Goal: Transaction & Acquisition: Book appointment/travel/reservation

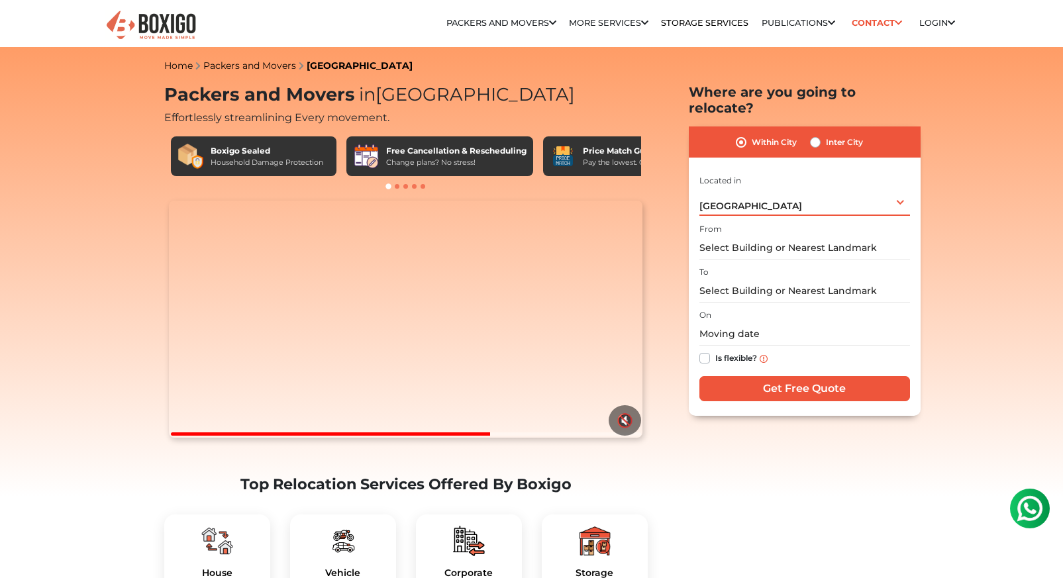
click at [899, 188] on div "[GEOGRAPHIC_DATA] Select City [GEOGRAPHIC_DATA] [GEOGRAPHIC_DATA] [GEOGRAPHIC_D…" at bounding box center [804, 202] width 211 height 28
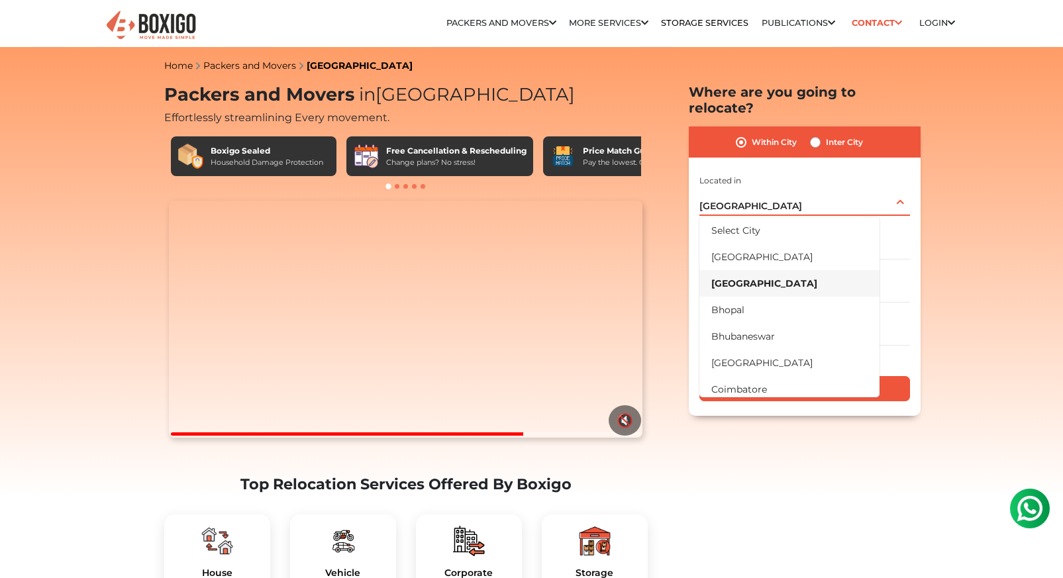
click at [747, 270] on li "[GEOGRAPHIC_DATA]" at bounding box center [789, 283] width 180 height 26
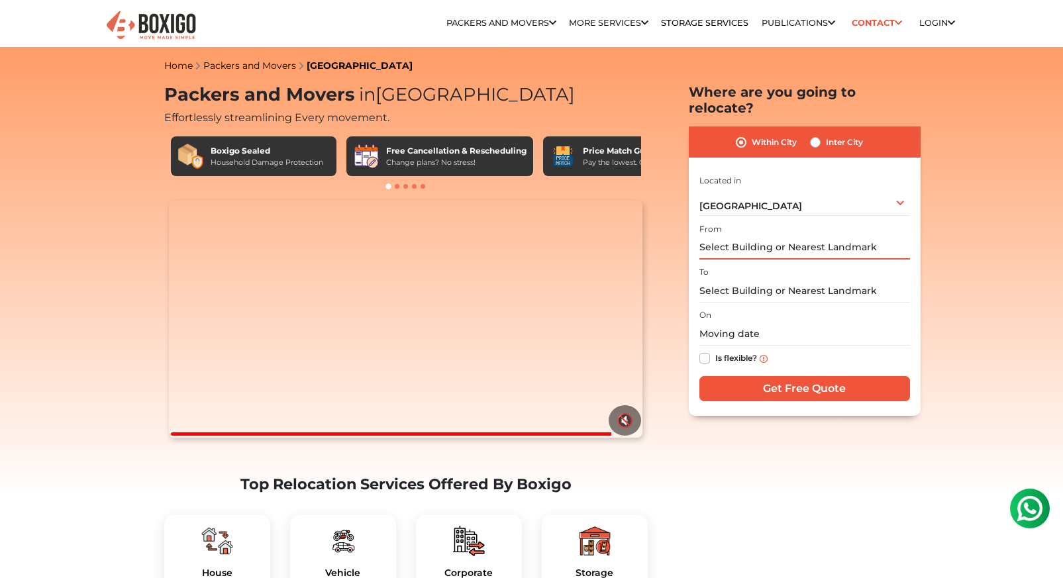
click at [804, 236] on input "text" at bounding box center [804, 247] width 211 height 23
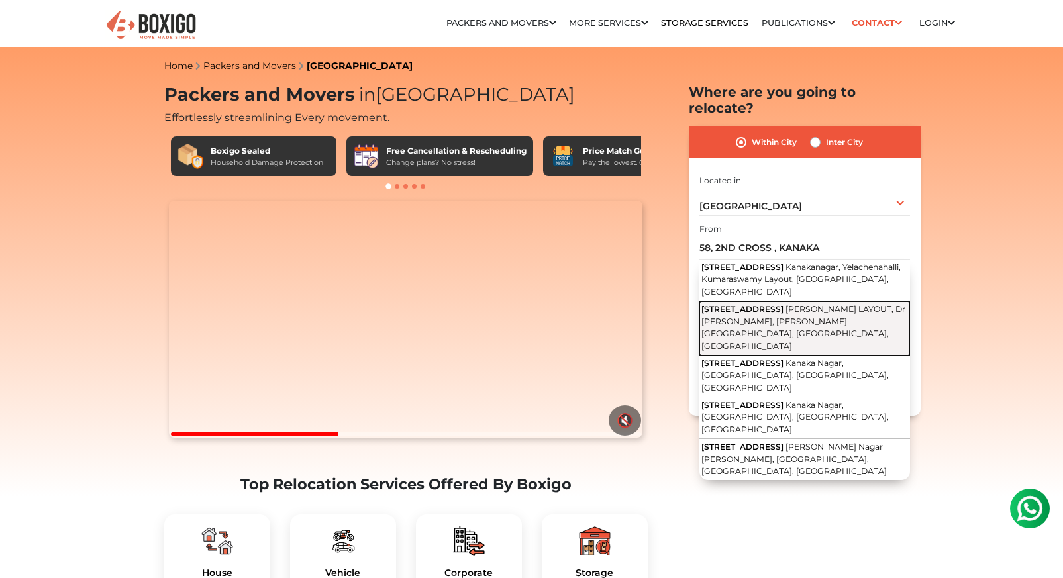
click at [783, 304] on span "[STREET_ADDRESS]" at bounding box center [742, 309] width 82 height 10
type input "[STREET_ADDRESS][PERSON_NAME][PERSON_NAME][PERSON_NAME]"
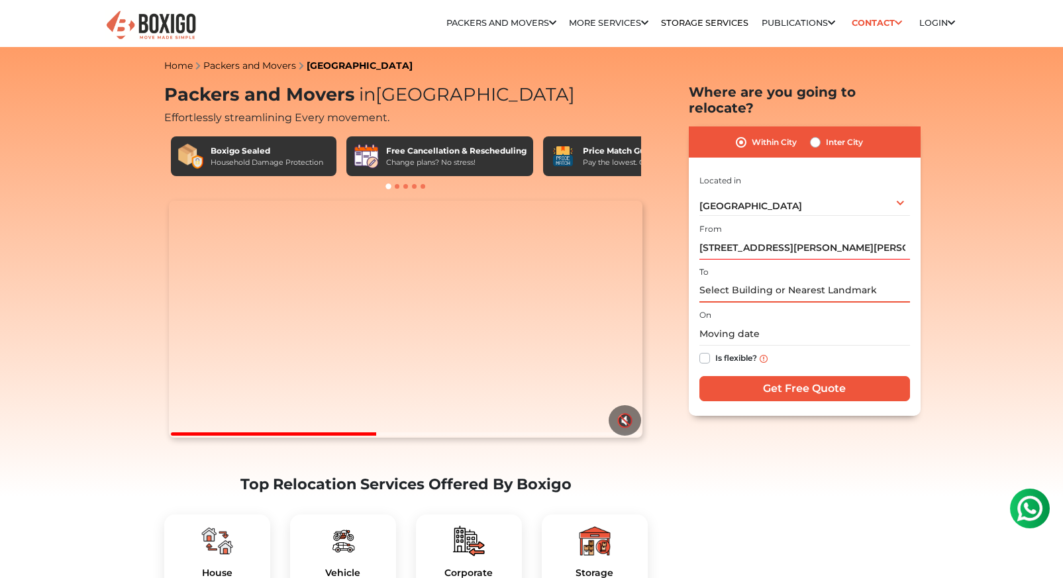
click at [774, 279] on input "text" at bounding box center [804, 290] width 211 height 23
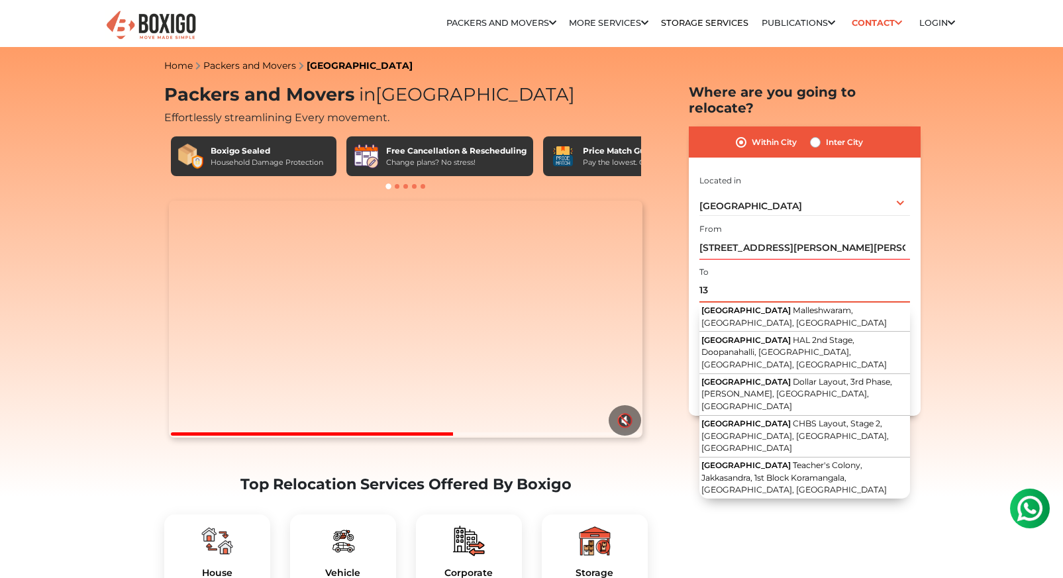
type input "1"
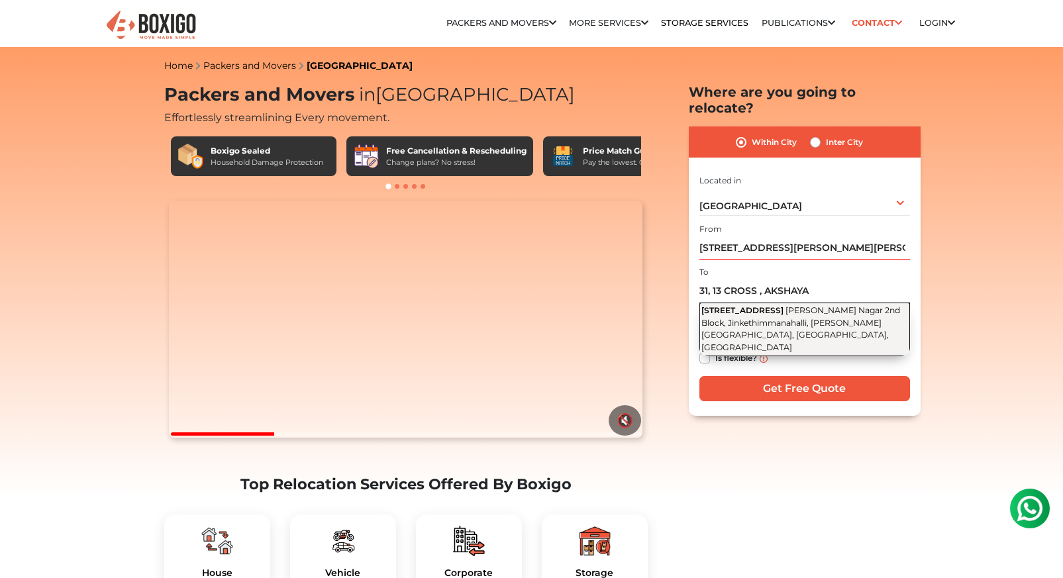
click at [791, 305] on span "[PERSON_NAME] Nagar 2nd Block, Jinkethimmanahalli, [PERSON_NAME][GEOGRAPHIC_DAT…" at bounding box center [800, 328] width 199 height 47
type input "[STREET_ADDRESS][PERSON_NAME][PERSON_NAME]"
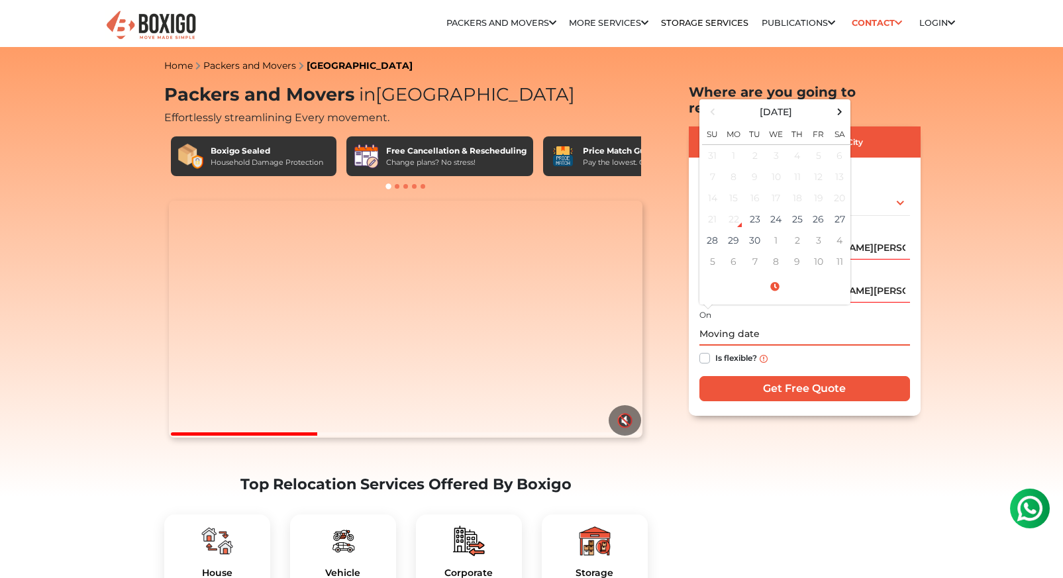
click at [771, 323] on input "text" at bounding box center [804, 334] width 211 height 23
click at [796, 209] on td "25" at bounding box center [797, 219] width 21 height 21
type input "[DATE] 12:00 AM"
click at [821, 323] on input "[DATE] 12:00 AM" at bounding box center [804, 334] width 211 height 23
click at [828, 346] on div "Is flexible?" at bounding box center [804, 359] width 211 height 26
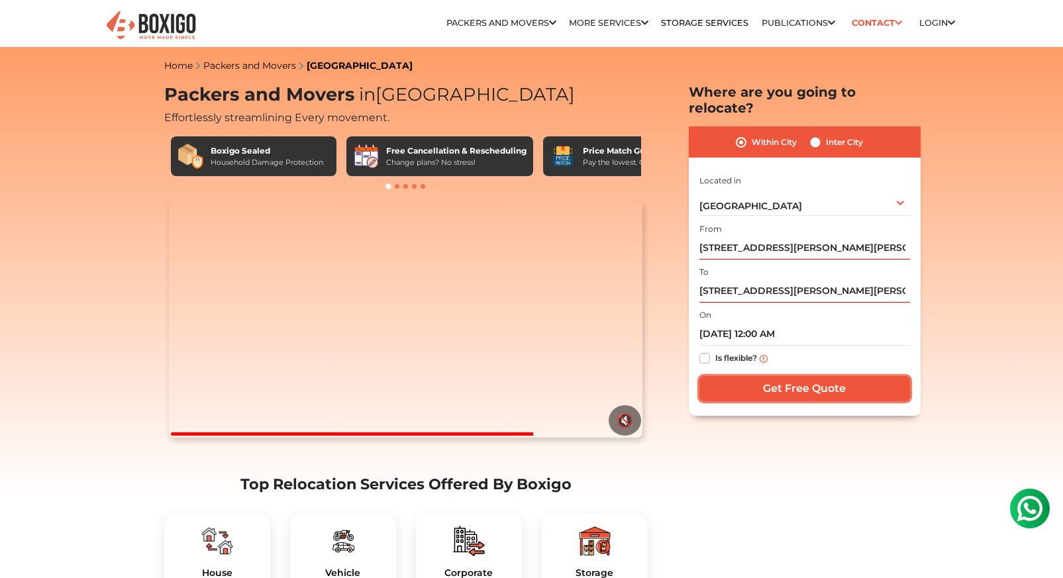
click at [803, 376] on input "Get Free Quote" at bounding box center [804, 388] width 211 height 25
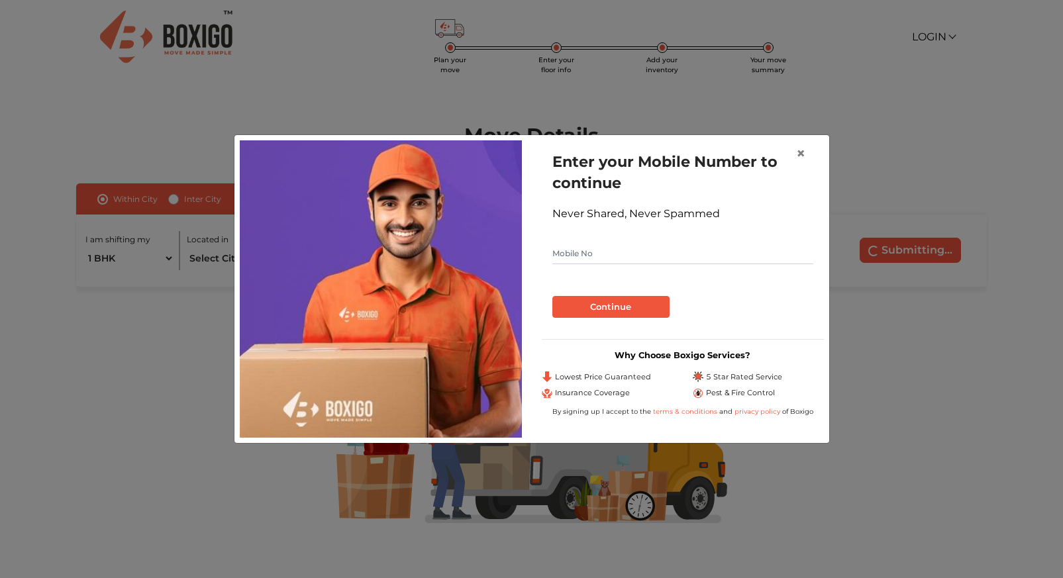
click at [601, 250] on input "text" at bounding box center [682, 253] width 261 height 21
type input "3"
type input "9606605629"
click at [610, 307] on button "Continue" at bounding box center [610, 307] width 117 height 23
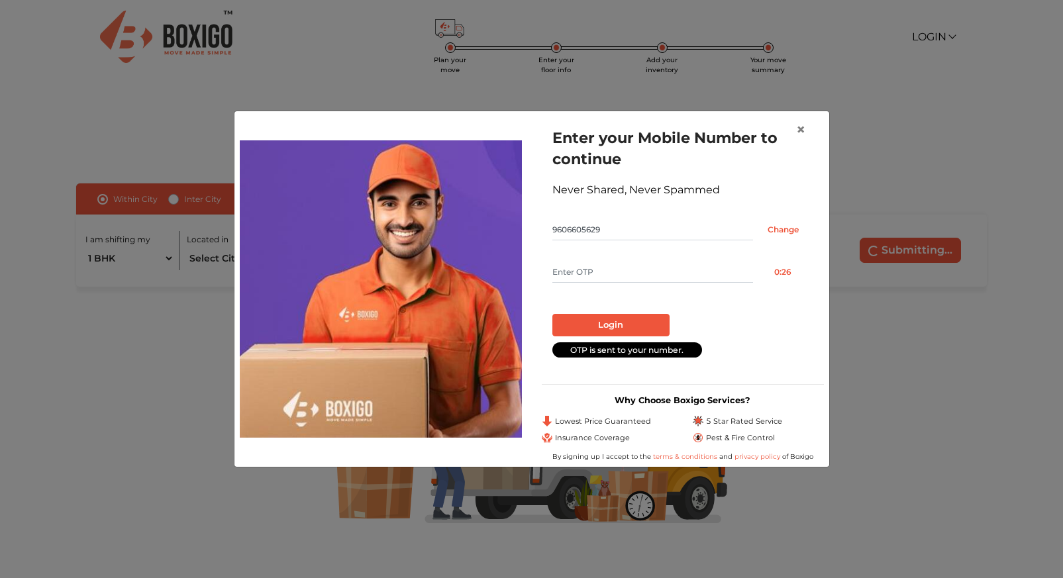
click at [572, 272] on input "text" at bounding box center [652, 272] width 201 height 21
type input "4345"
click at [622, 326] on button "Login" at bounding box center [610, 325] width 117 height 23
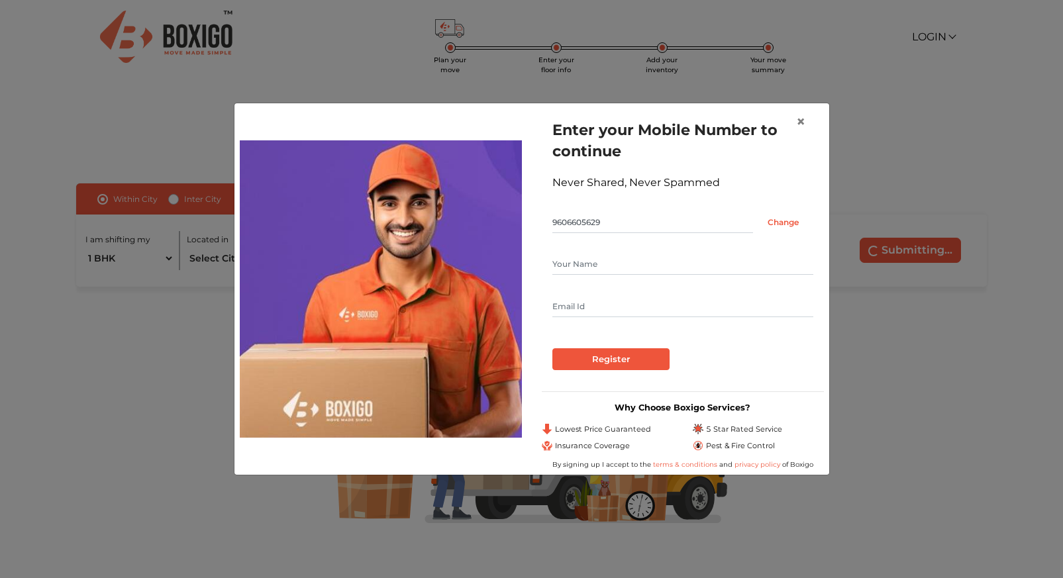
click at [621, 260] on input "text" at bounding box center [682, 264] width 261 height 21
type input "n"
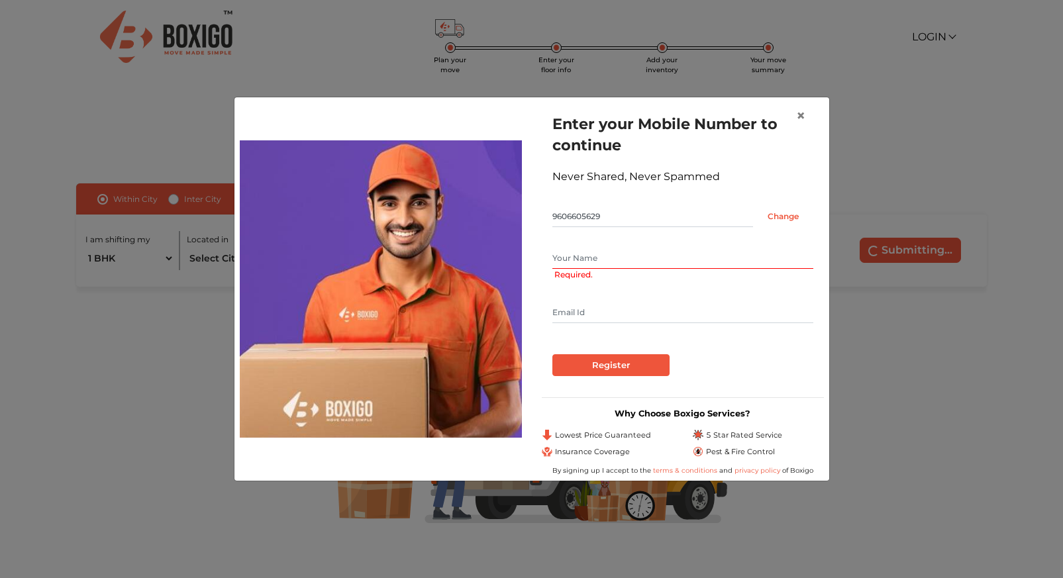
type input "n"
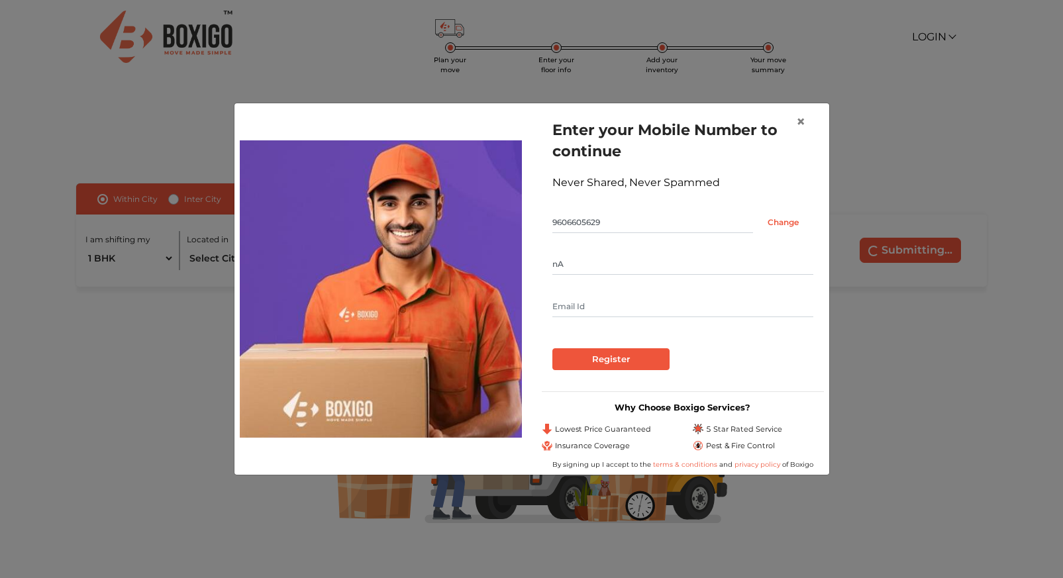
type input "n"
type input "Nagesh"
click at [609, 305] on input "text" at bounding box center [682, 306] width 261 height 21
type input "nageshgajulapalli@gmail.com"
click at [627, 362] on input "Register" at bounding box center [610, 359] width 117 height 23
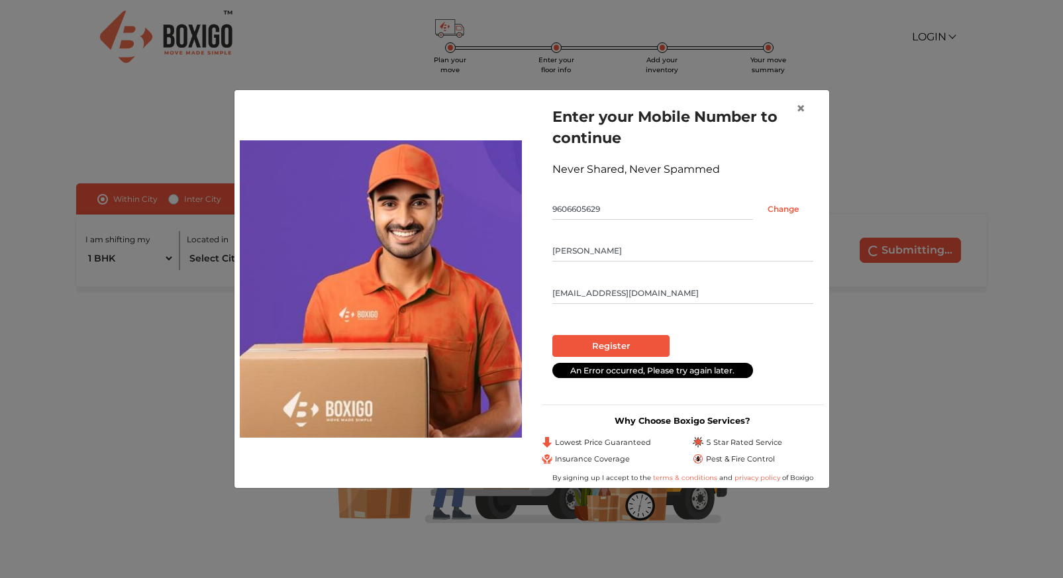
click at [602, 252] on input "Nagesh" at bounding box center [682, 250] width 261 height 21
click at [619, 344] on input "Register" at bounding box center [610, 346] width 117 height 23
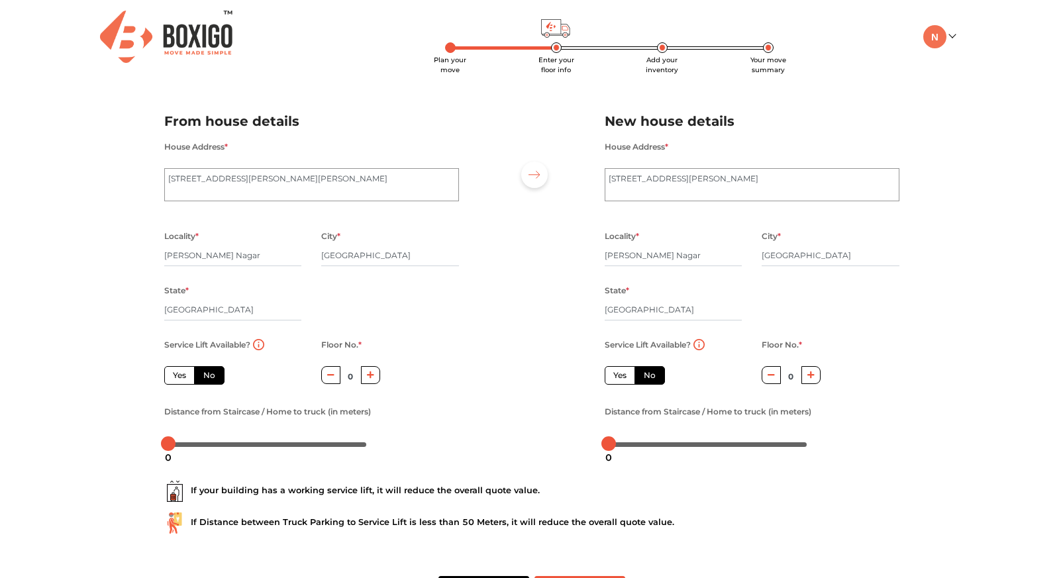
click at [793, 375] on input "0" at bounding box center [791, 376] width 21 height 21
type input "1"
click at [419, 385] on div "Service Lift Available? Yes No Floor No. * 0 Distance from Staircase / Home to …" at bounding box center [311, 395] width 315 height 118
click at [399, 365] on div "Service Lift Available? Yes No Floor No. * 0 Distance from Staircase / Home to …" at bounding box center [311, 395] width 315 height 118
click at [181, 442] on div at bounding box center [267, 444] width 199 height 8
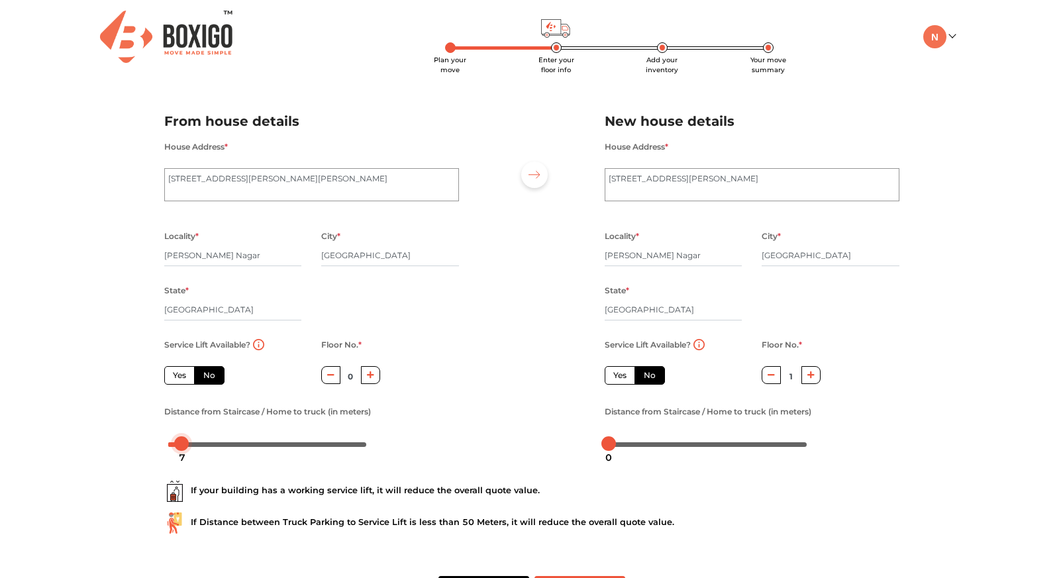
scroll to position [50, 0]
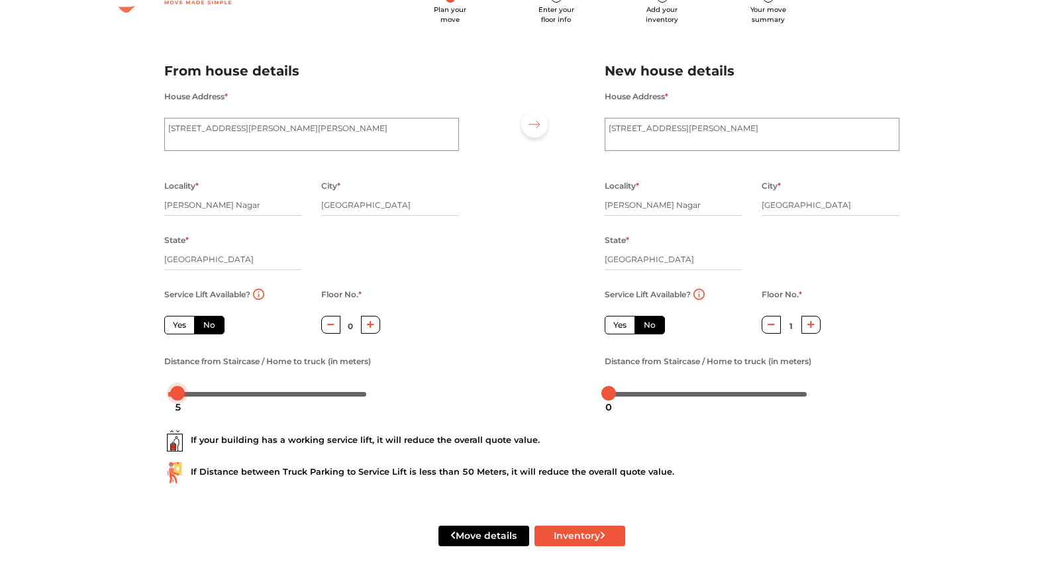
click at [179, 393] on div at bounding box center [177, 393] width 15 height 15
click at [613, 397] on body "Plan your move Enter your floor info Add your inventory Your move summary My Mo…" at bounding box center [531, 239] width 1063 height 578
click at [527, 390] on div at bounding box center [532, 226] width 126 height 365
click at [571, 534] on button "Inventory" at bounding box center [579, 536] width 91 height 21
radio input "true"
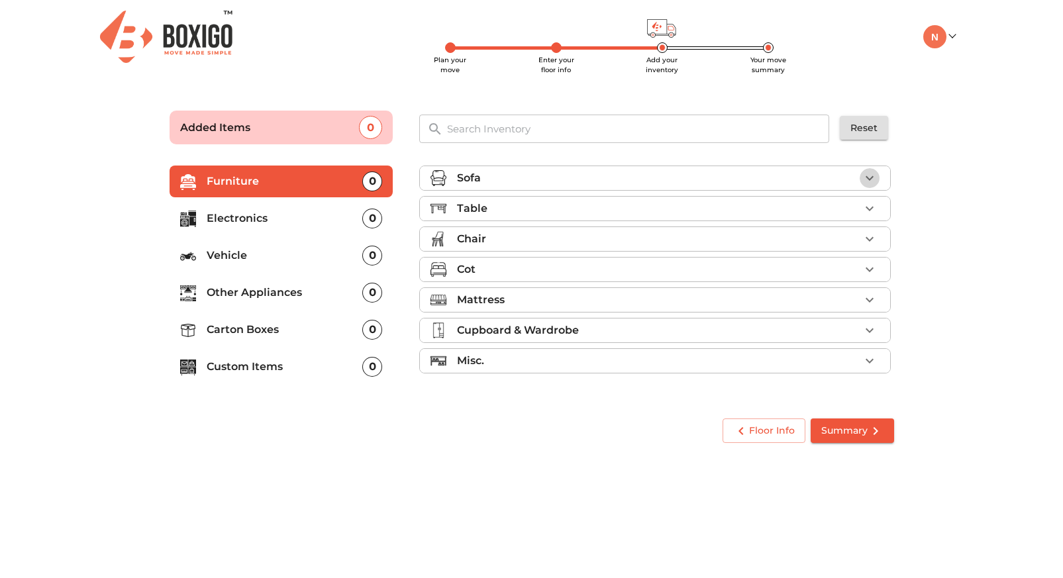
click at [868, 179] on icon "button" at bounding box center [870, 178] width 16 height 16
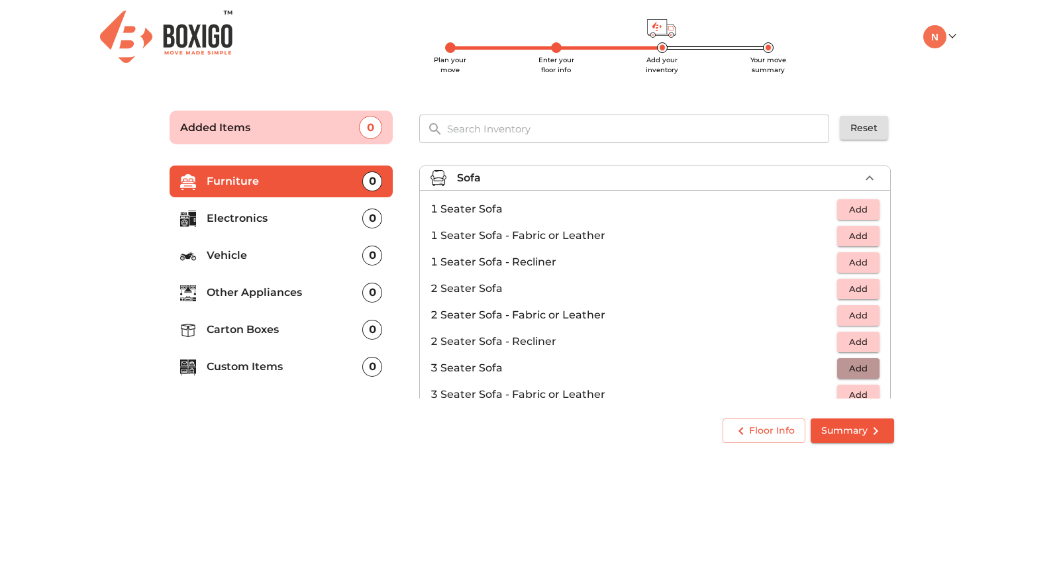
click at [862, 369] on span "Add" at bounding box center [858, 368] width 29 height 15
click at [854, 207] on span "Add" at bounding box center [858, 209] width 29 height 15
click at [870, 208] on icon "button" at bounding box center [869, 209] width 9 height 9
click at [971, 317] on main "Plan your move Enter your floor info Add your inventory Your move summary Added…" at bounding box center [531, 274] width 1063 height 364
click at [296, 183] on p "Furniture" at bounding box center [285, 182] width 156 height 16
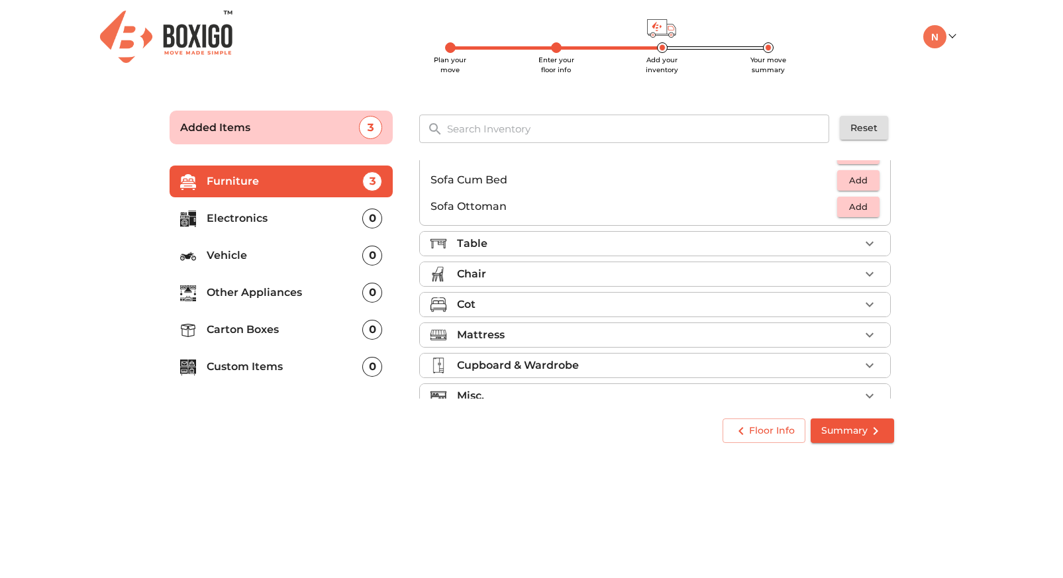
scroll to position [394, 0]
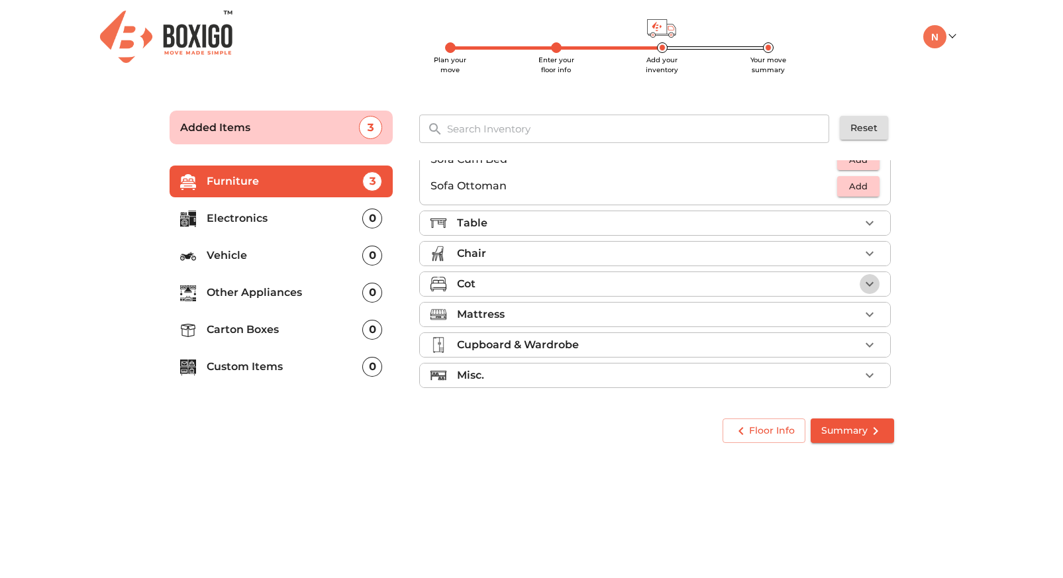
click at [865, 285] on icon "button" at bounding box center [870, 284] width 16 height 16
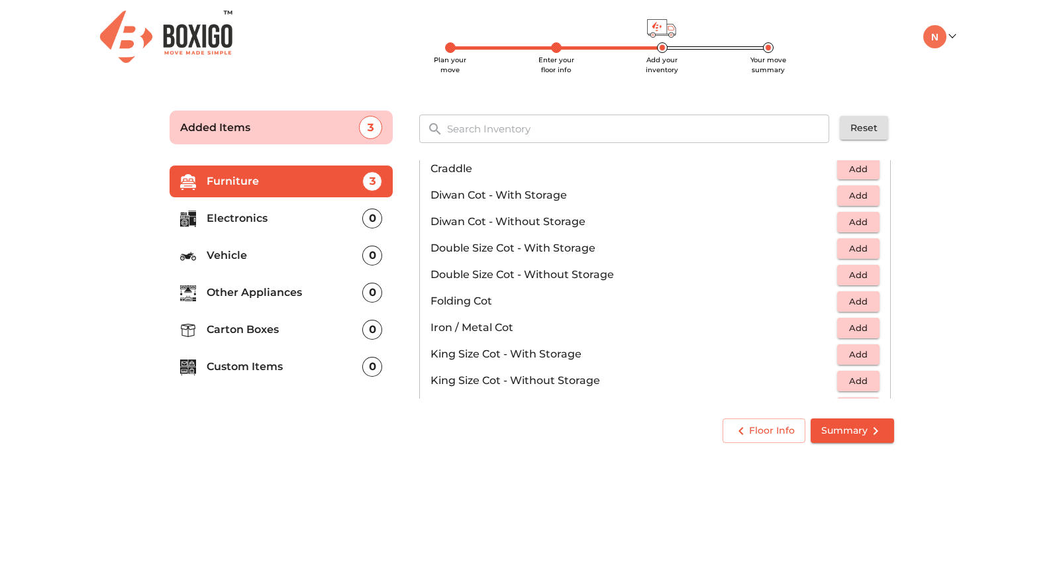
scroll to position [260, 0]
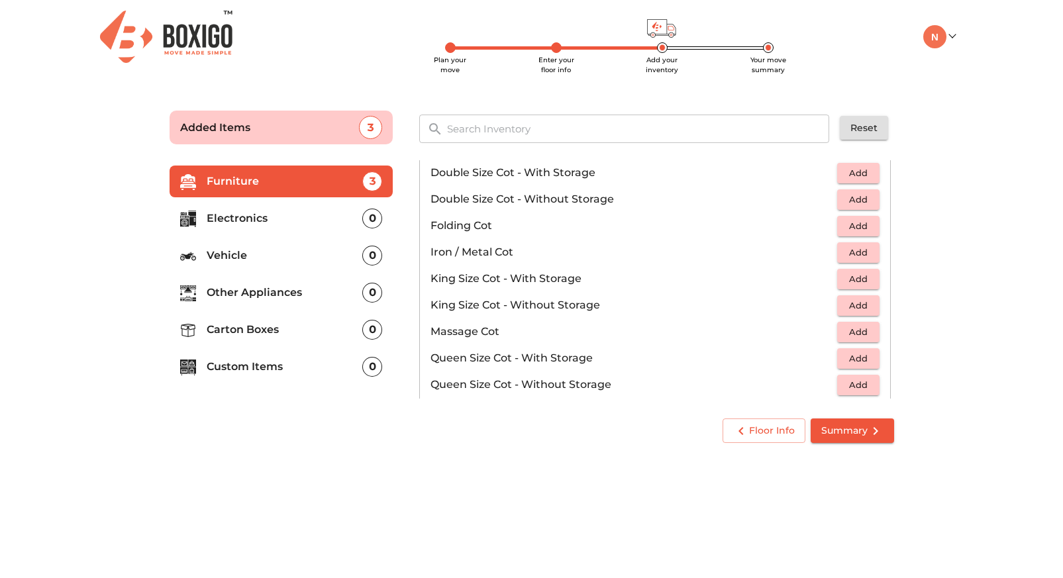
click at [863, 307] on span "Add" at bounding box center [858, 305] width 29 height 15
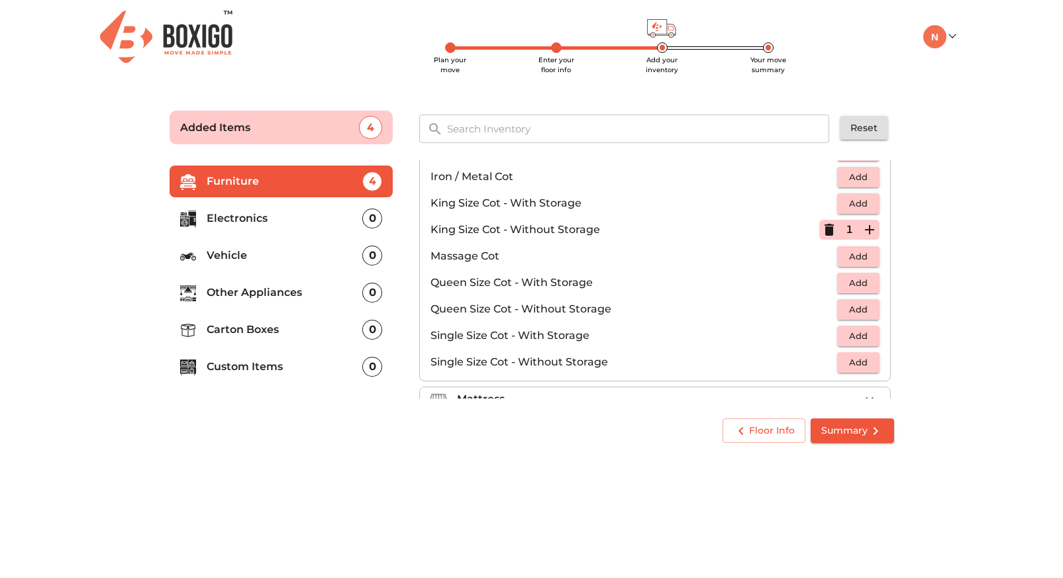
click at [866, 308] on span "Add" at bounding box center [858, 309] width 29 height 15
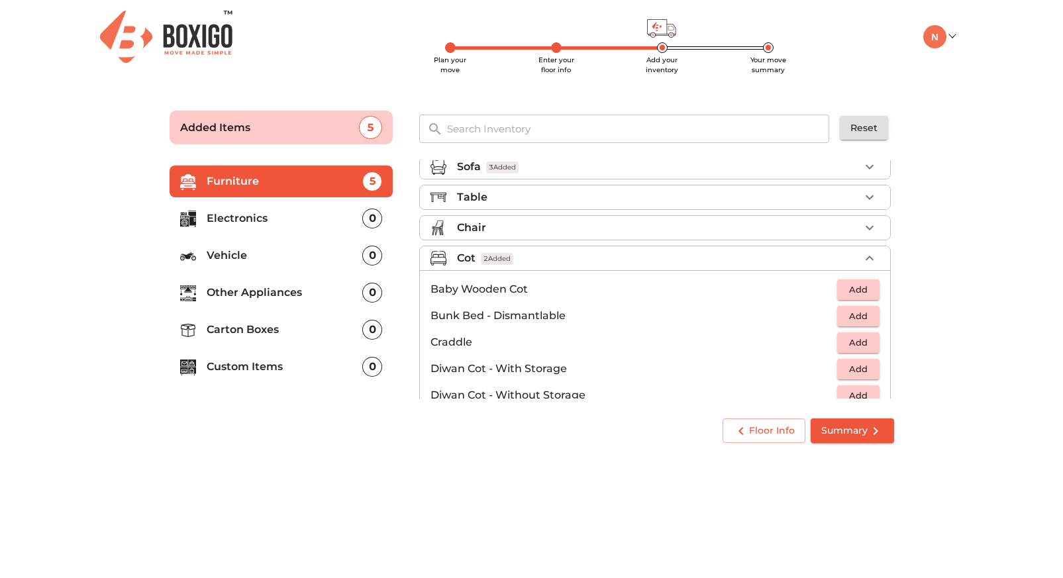
scroll to position [0, 0]
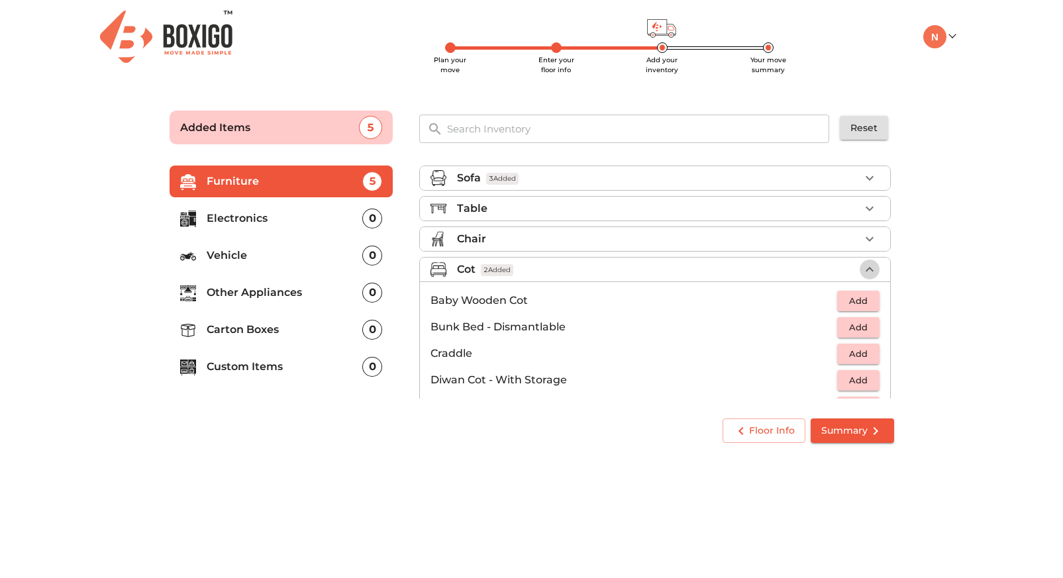
click at [872, 271] on icon "button" at bounding box center [870, 270] width 16 height 16
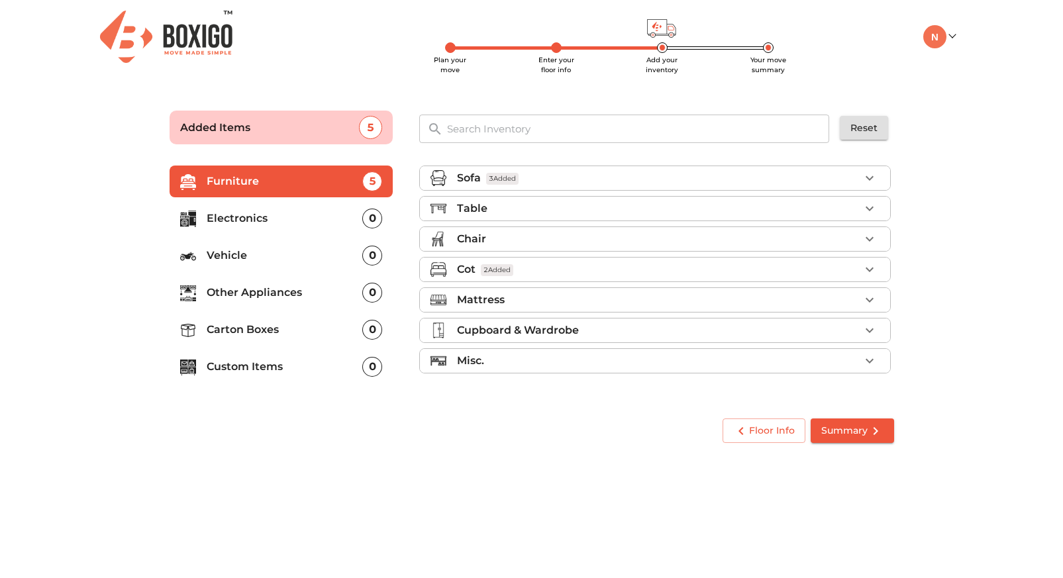
click at [872, 300] on icon "button" at bounding box center [870, 300] width 8 height 5
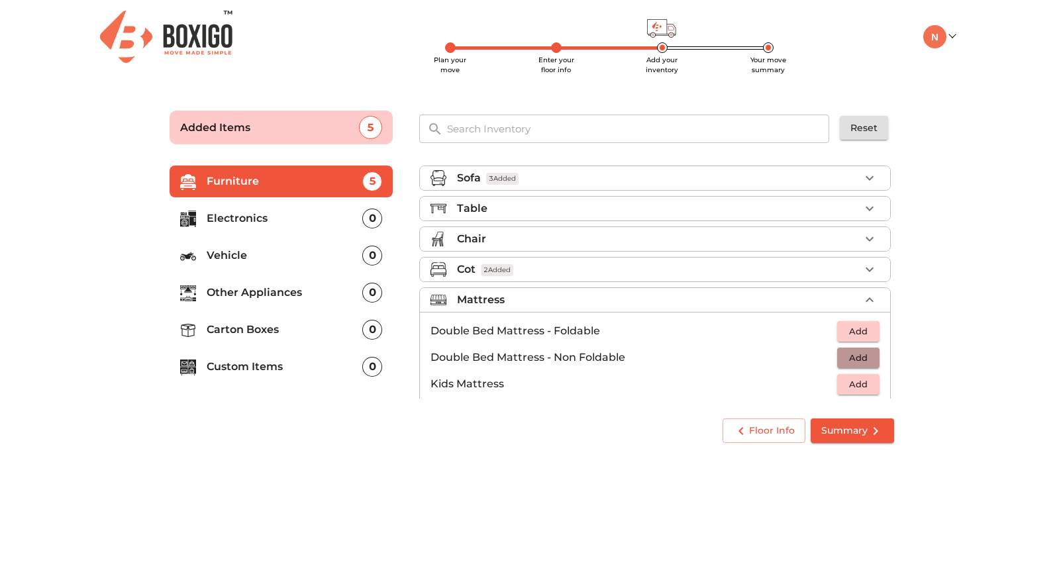
click at [860, 360] on span "Add" at bounding box center [858, 357] width 29 height 15
click at [871, 358] on icon "button" at bounding box center [869, 357] width 9 height 9
click at [870, 299] on icon "button" at bounding box center [870, 300] width 16 height 16
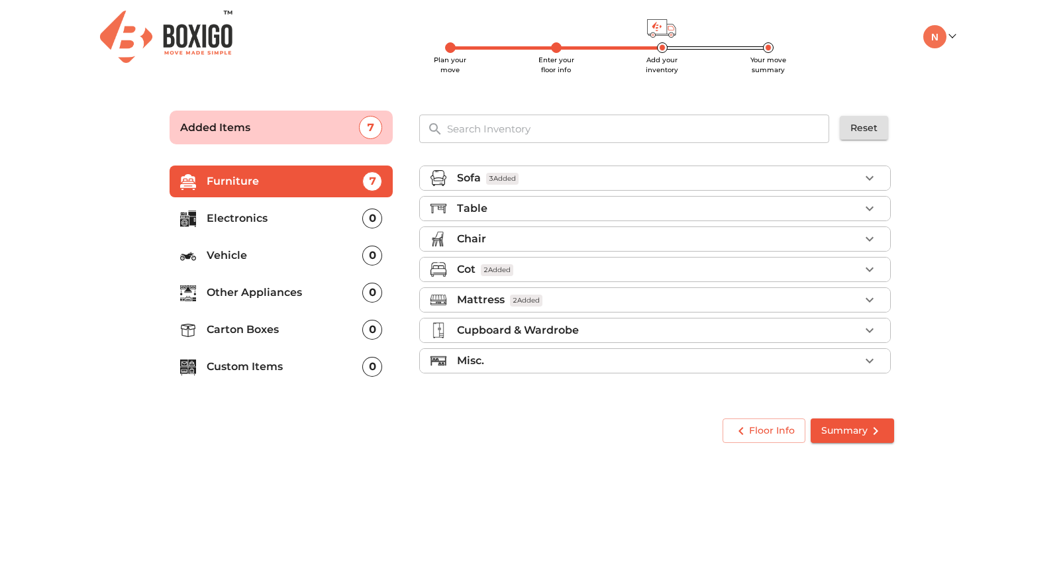
click at [871, 330] on icon "button" at bounding box center [870, 331] width 16 height 16
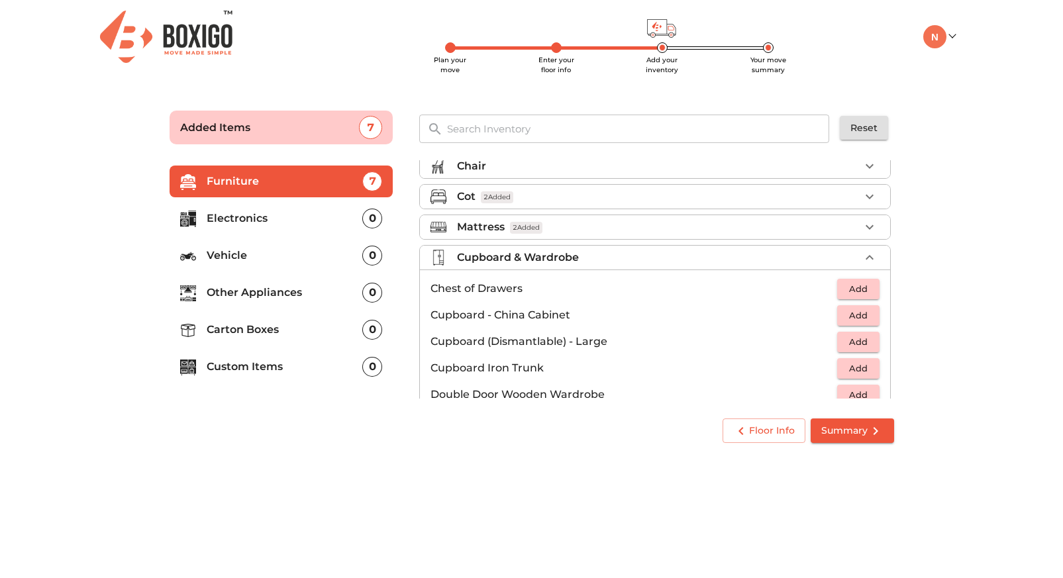
scroll to position [75, 0]
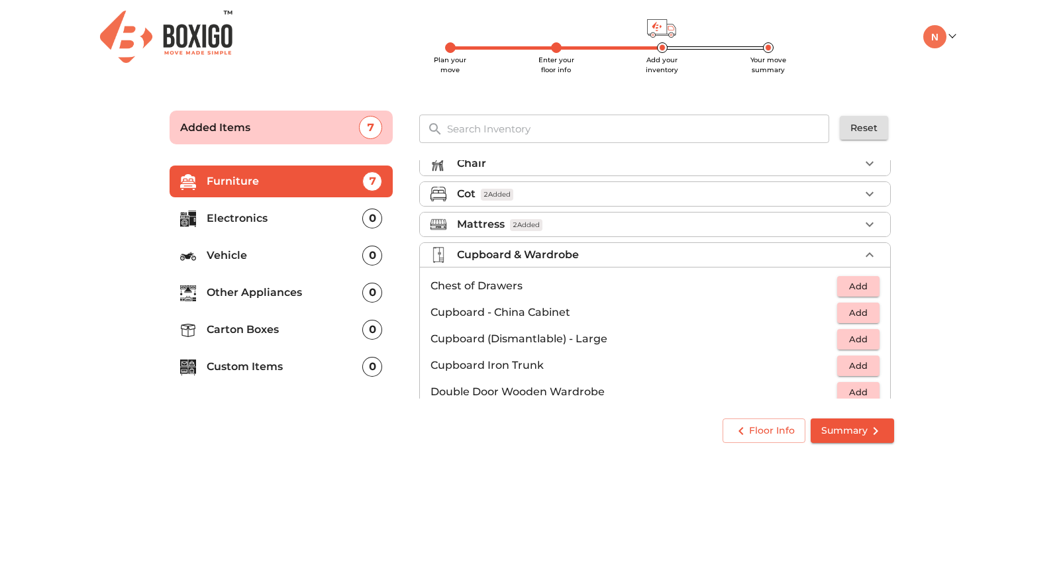
click at [864, 341] on span "Add" at bounding box center [858, 339] width 29 height 15
click at [938, 334] on main "Plan your move Enter your floor info Add your inventory Your move summary Added…" at bounding box center [531, 274] width 1063 height 364
click at [871, 255] on icon "button" at bounding box center [870, 255] width 16 height 16
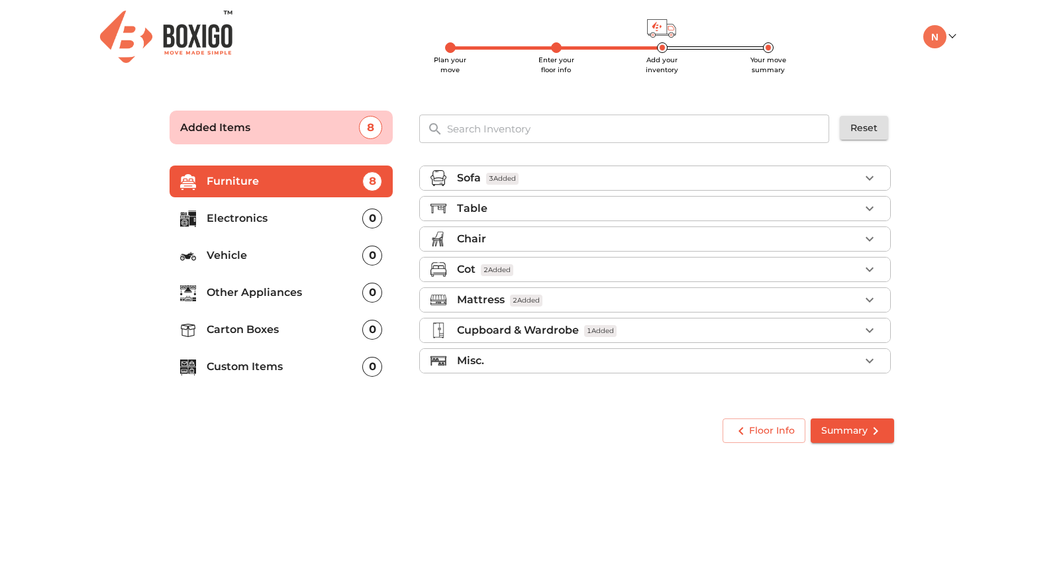
scroll to position [0, 0]
click at [868, 360] on icon "button" at bounding box center [870, 361] width 8 height 5
click at [991, 337] on main "Plan your move Enter your floor info Add your inventory Your move summary Added…" at bounding box center [531, 274] width 1063 height 364
click at [578, 471] on body "Plan your move Enter your floor info Add your inventory Your move summary My Mo…" at bounding box center [531, 289] width 1063 height 578
click at [842, 432] on span "Summary" at bounding box center [852, 431] width 62 height 17
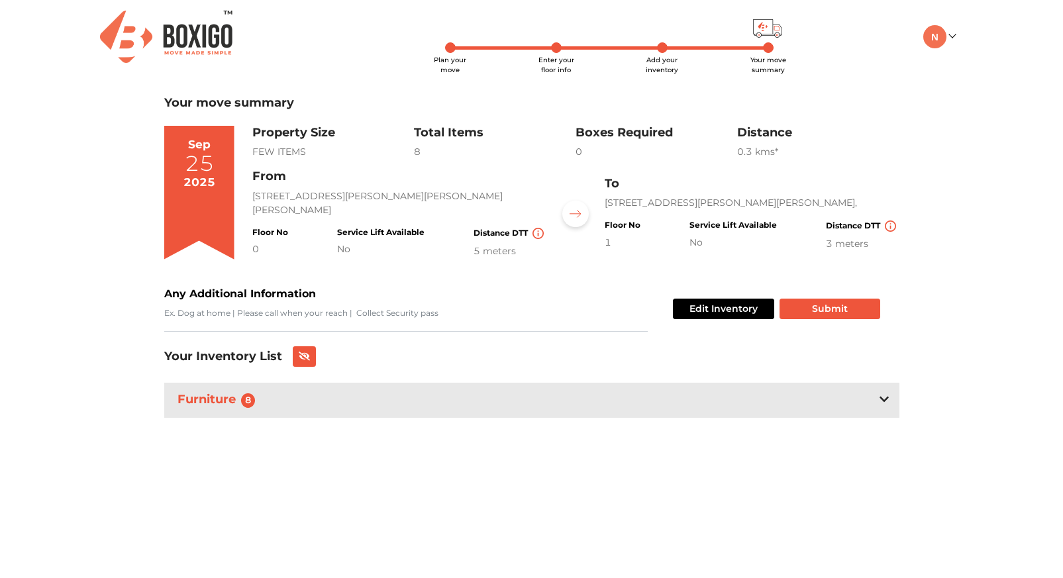
click at [885, 398] on icon at bounding box center [883, 399] width 9 height 11
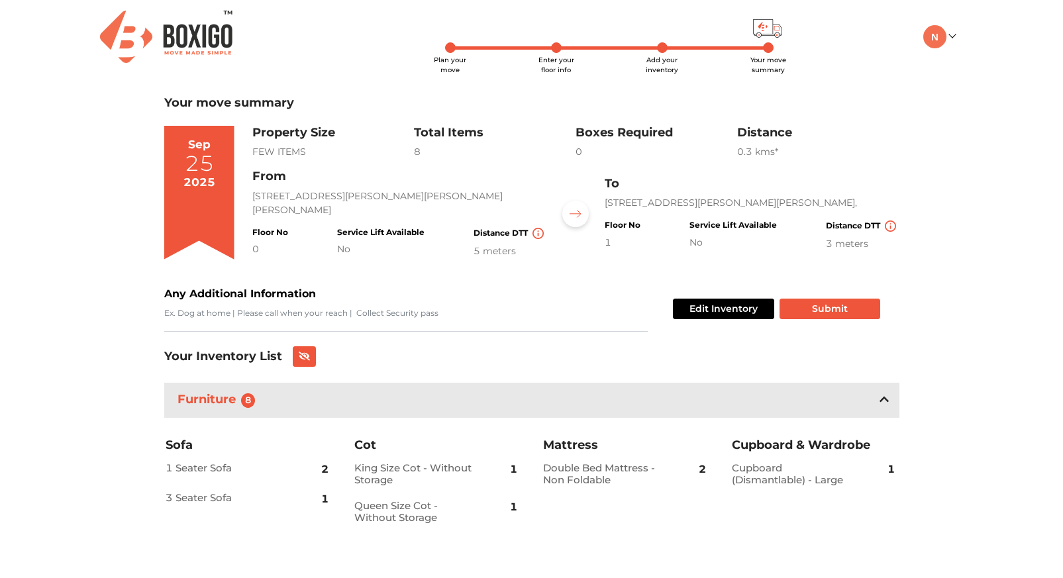
click at [881, 405] on icon at bounding box center [883, 399] width 9 height 11
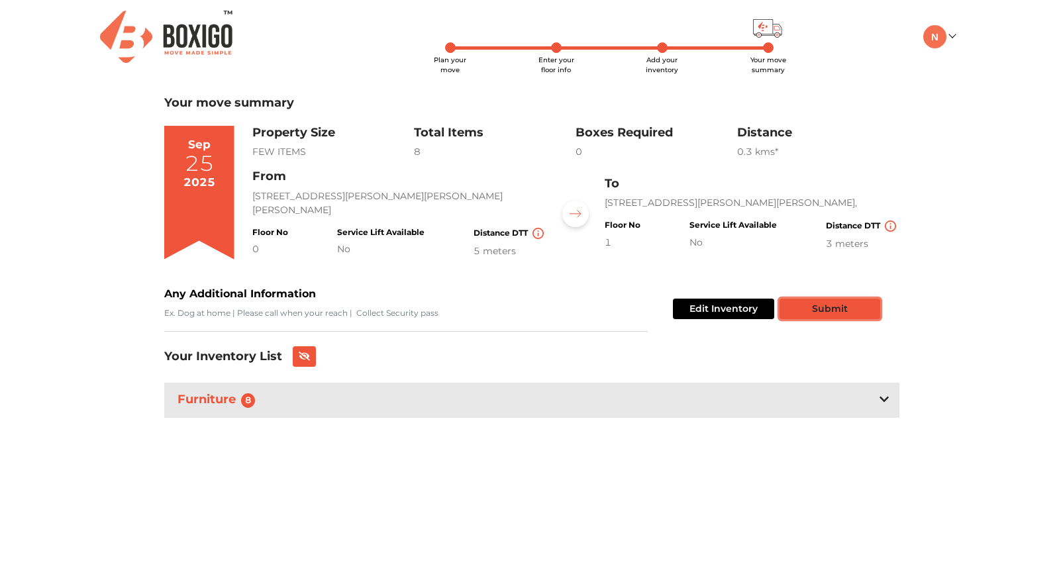
click at [830, 310] on button "Submit" at bounding box center [829, 309] width 101 height 21
